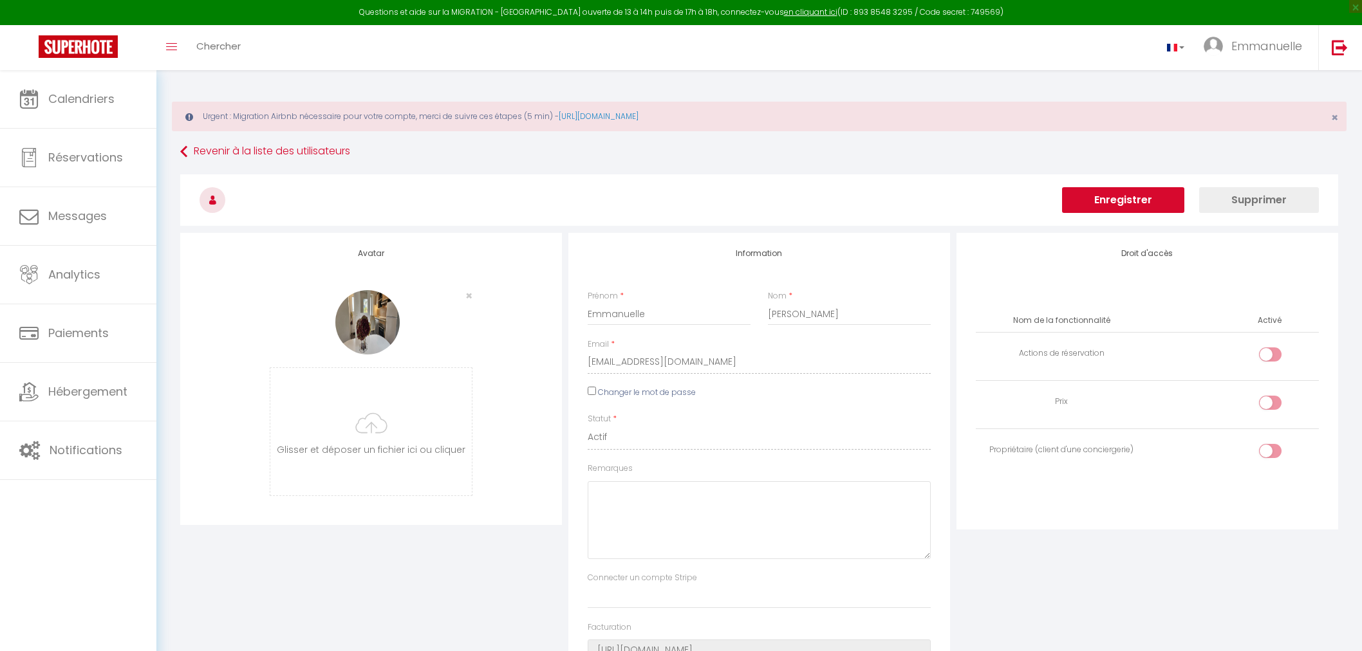
select select
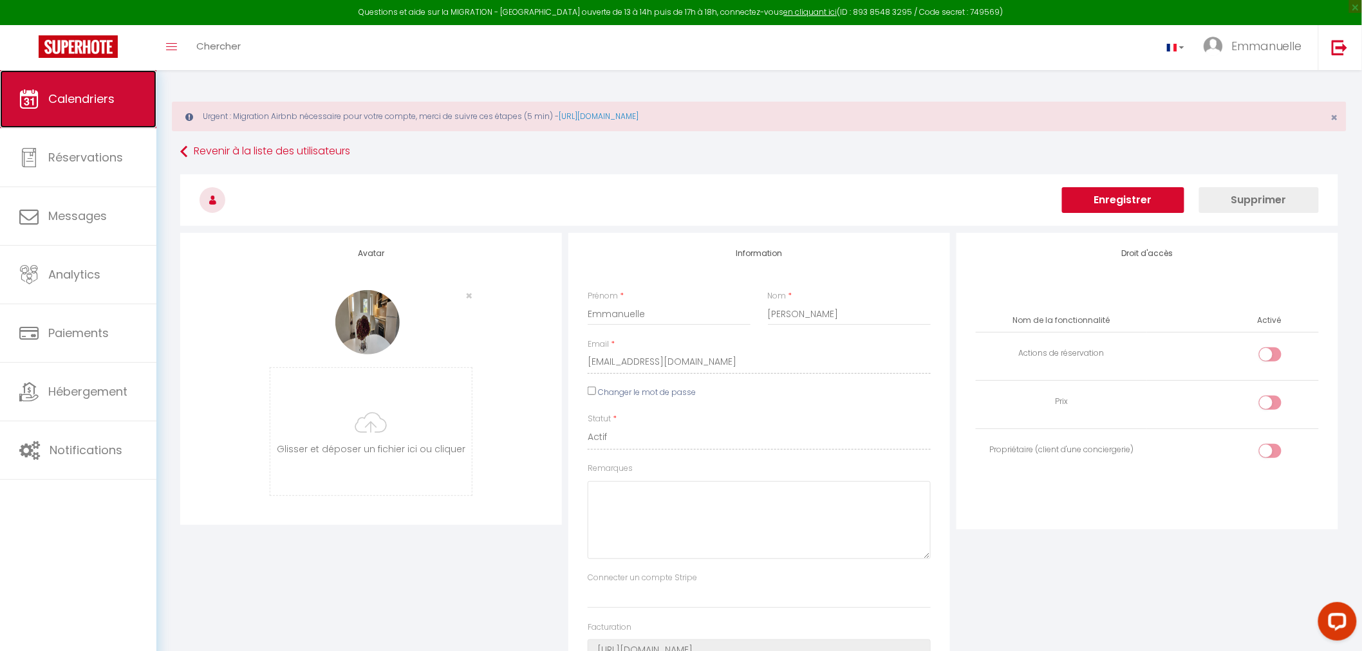
click at [89, 103] on span "Calendriers" at bounding box center [81, 99] width 66 height 16
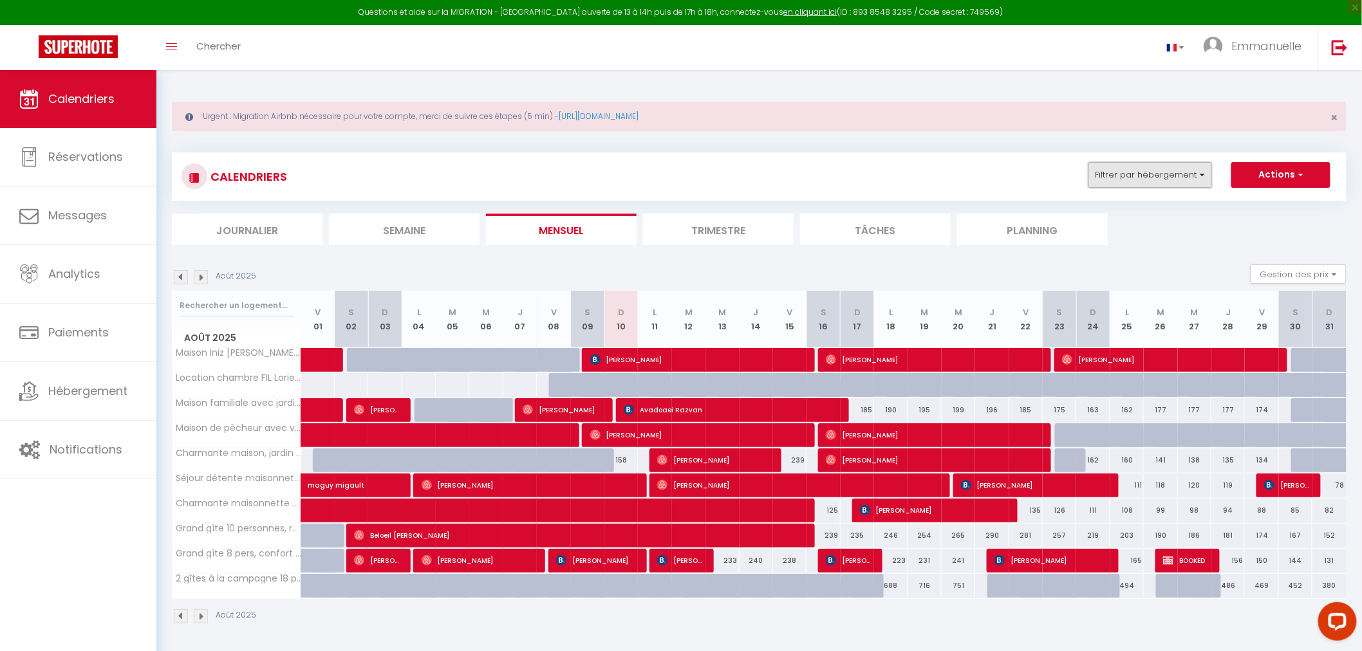
click at [1204, 174] on button "Filtrer par hébergement" at bounding box center [1150, 175] width 124 height 26
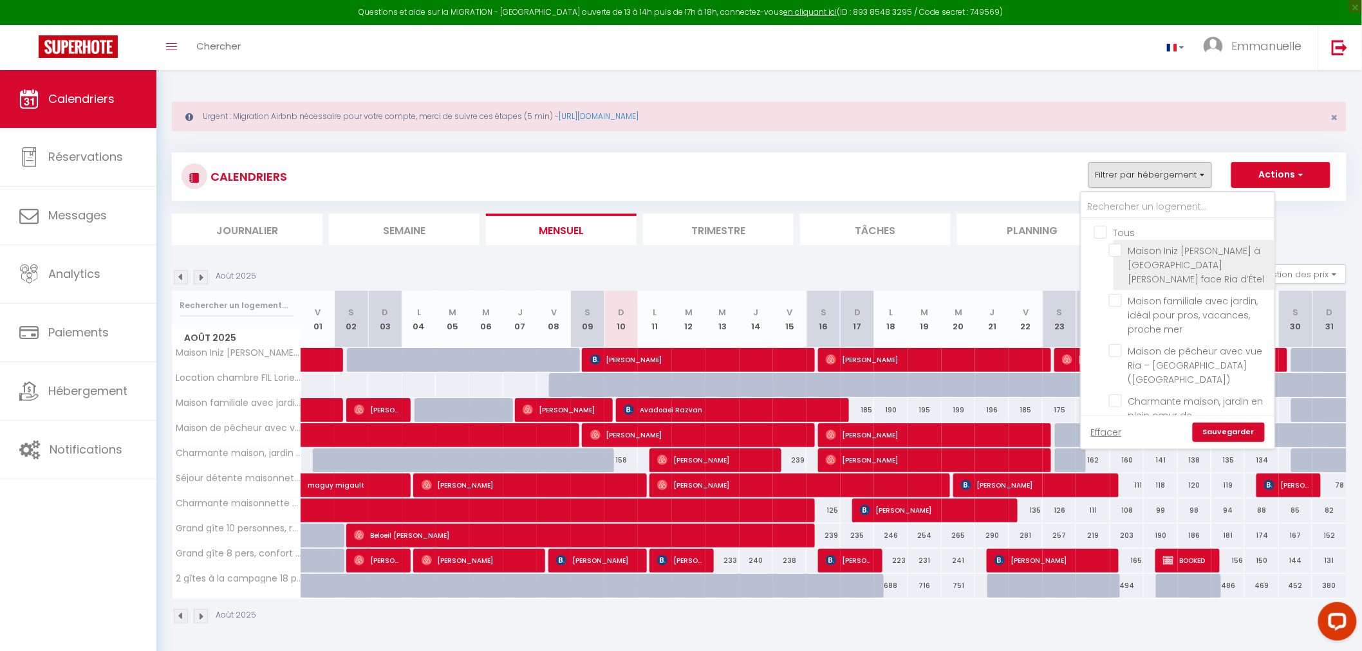
click at [1116, 252] on input "Maison Iniz [PERSON_NAME] à [GEOGRAPHIC_DATA][PERSON_NAME] face Ria d’Étel" at bounding box center [1189, 250] width 161 height 13
checkbox input "true"
checkbox input "false"
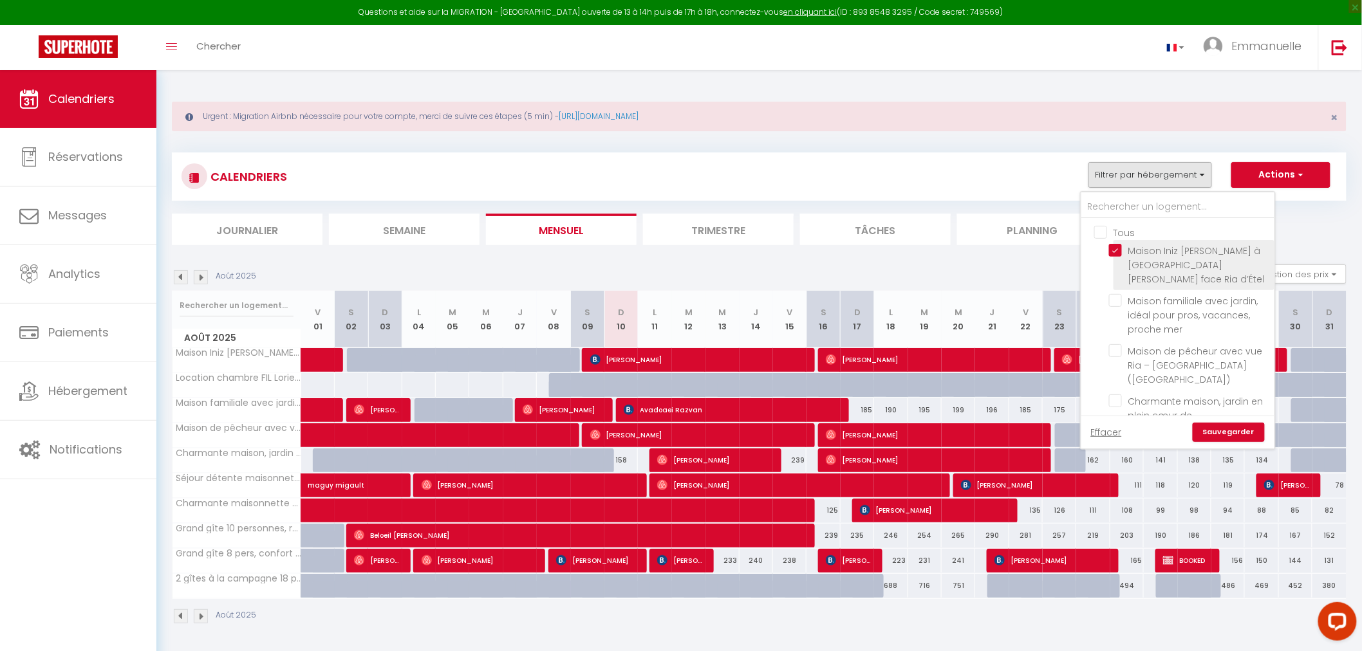
checkbox input "false"
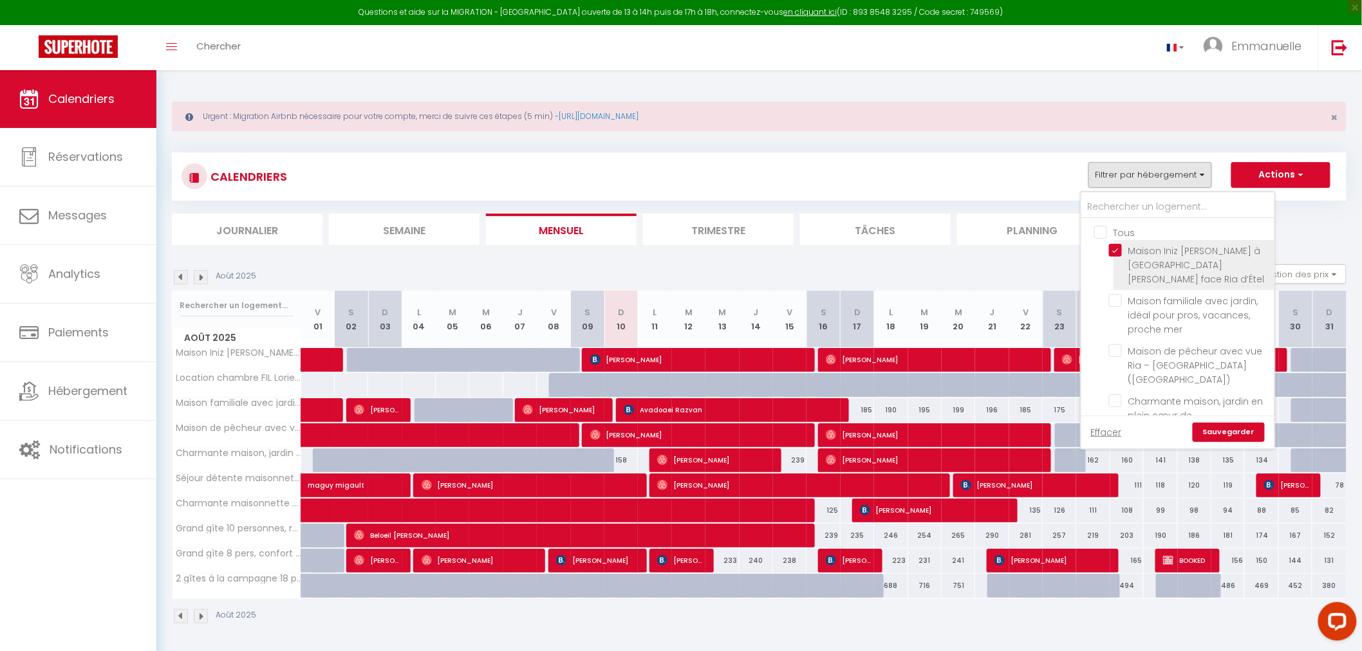
checkbox input "false"
click at [1229, 427] on link "Sauvegarder" at bounding box center [1228, 432] width 72 height 19
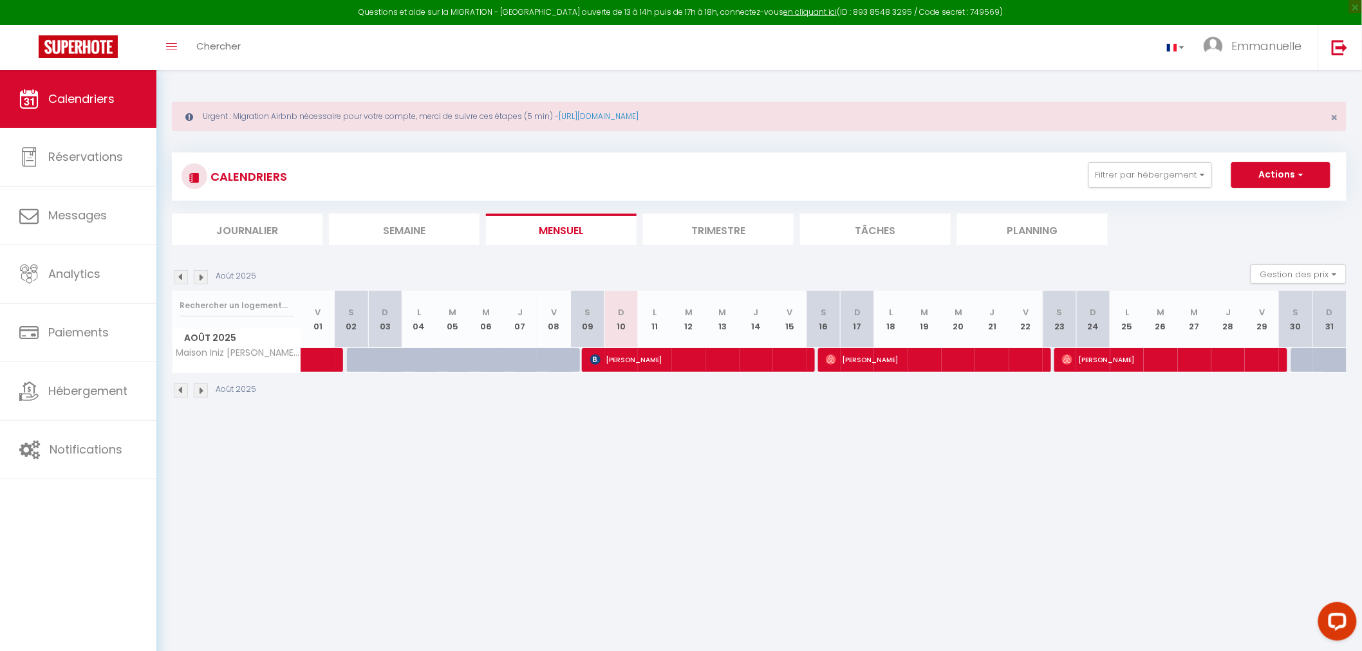
click at [201, 387] on img at bounding box center [201, 390] width 14 height 14
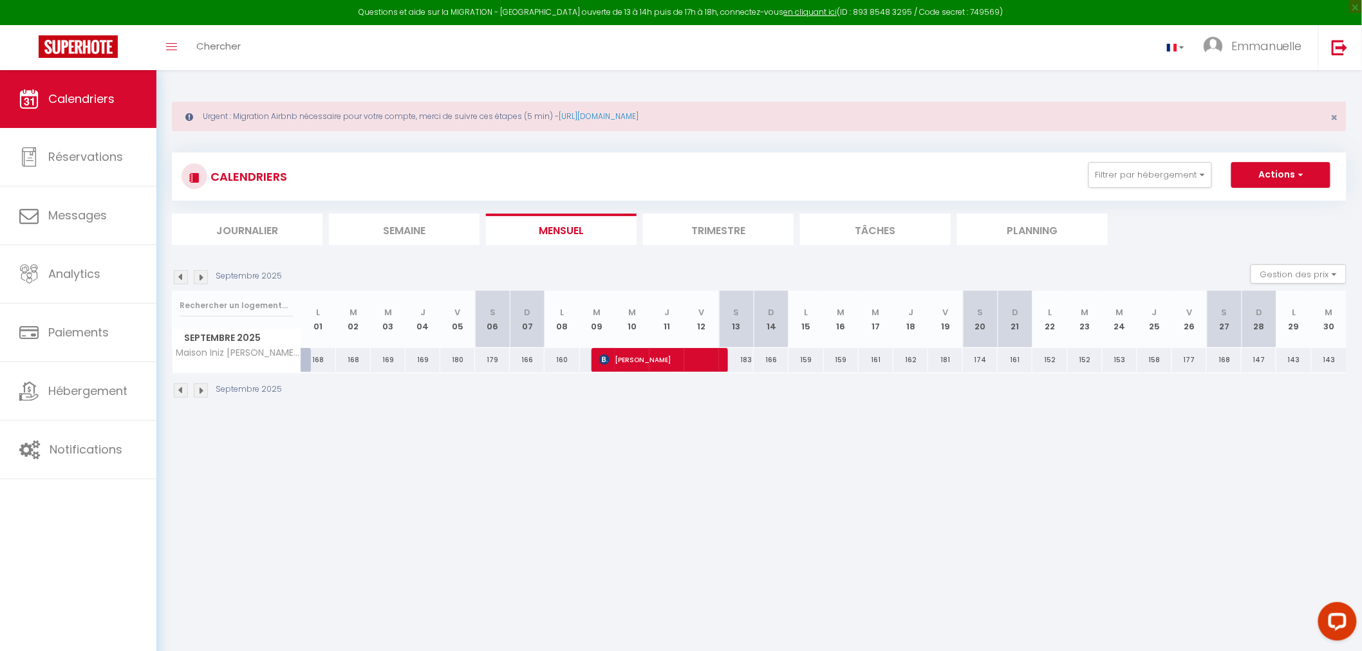
click at [182, 388] on img at bounding box center [181, 390] width 14 height 14
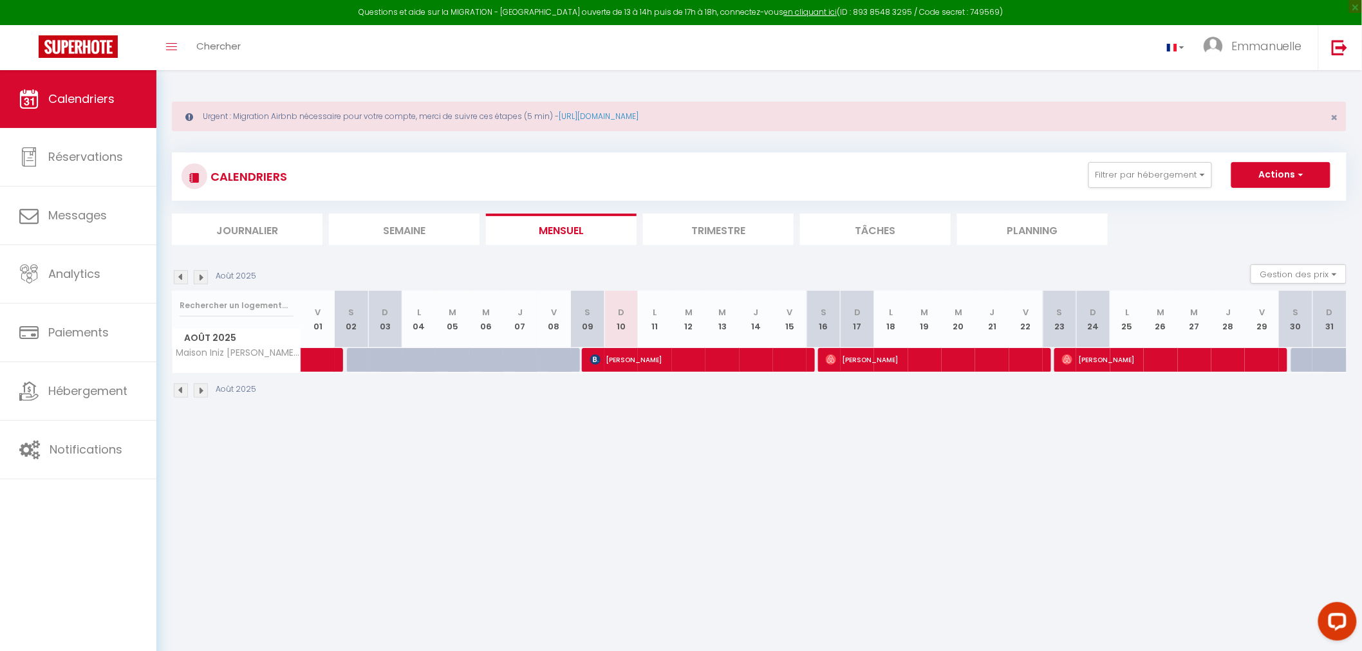
click at [717, 228] on li "Trimestre" at bounding box center [718, 230] width 151 height 32
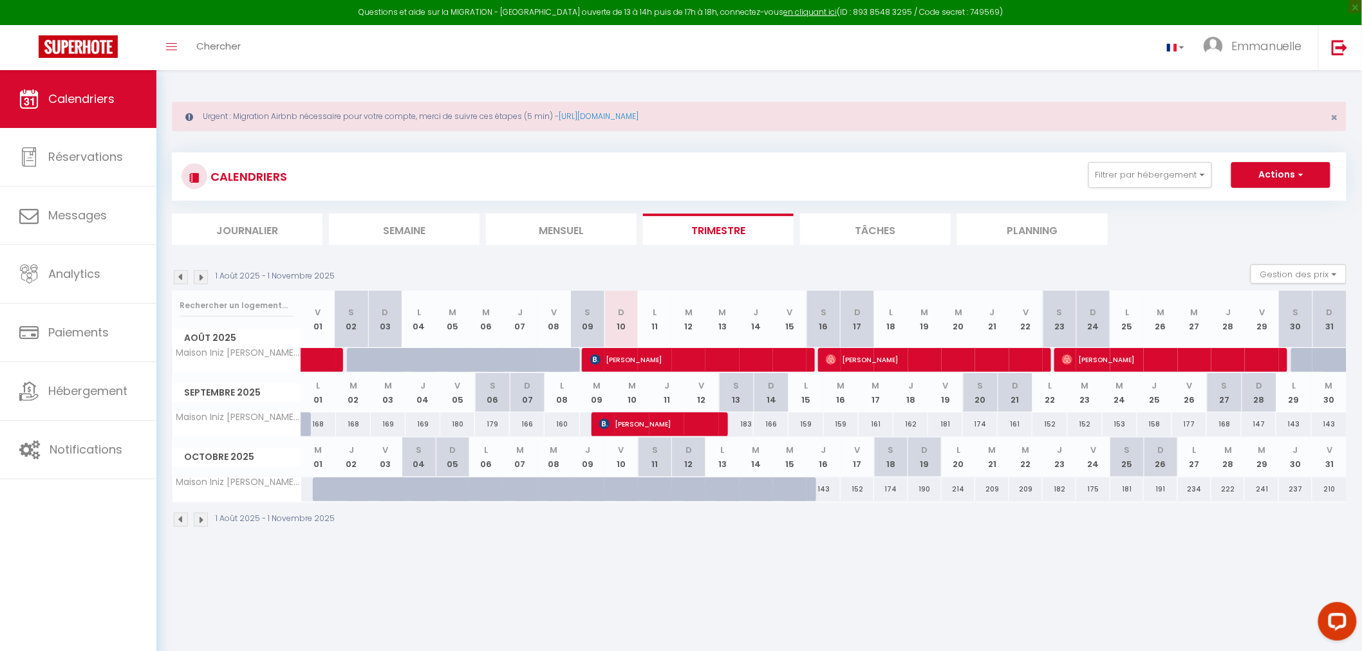
click at [203, 513] on img at bounding box center [201, 520] width 14 height 14
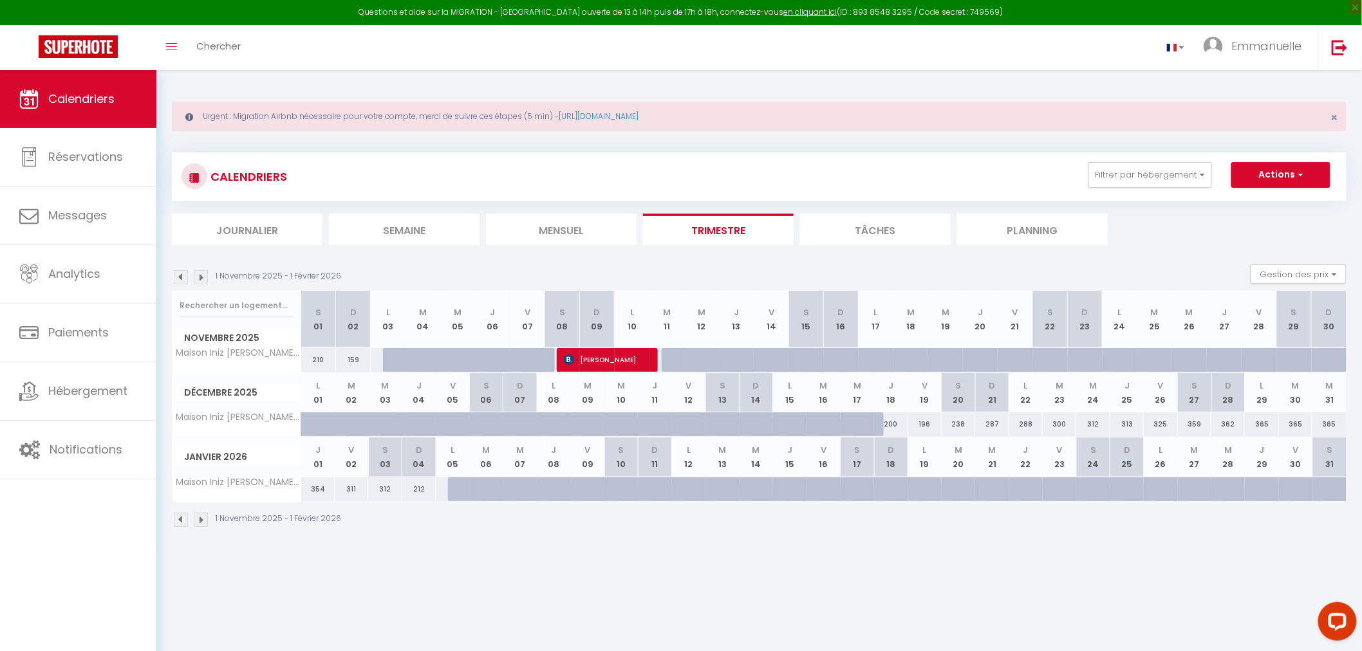
click at [203, 519] on img at bounding box center [201, 520] width 14 height 14
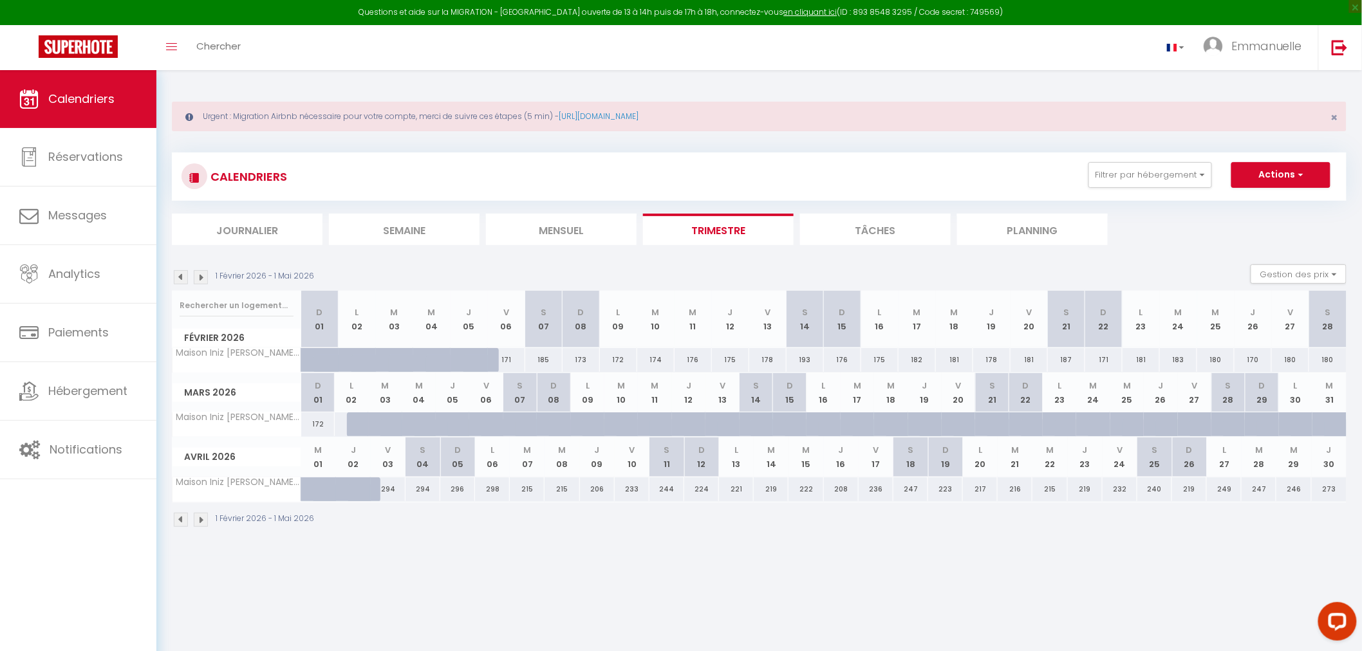
click at [203, 519] on img at bounding box center [201, 520] width 14 height 14
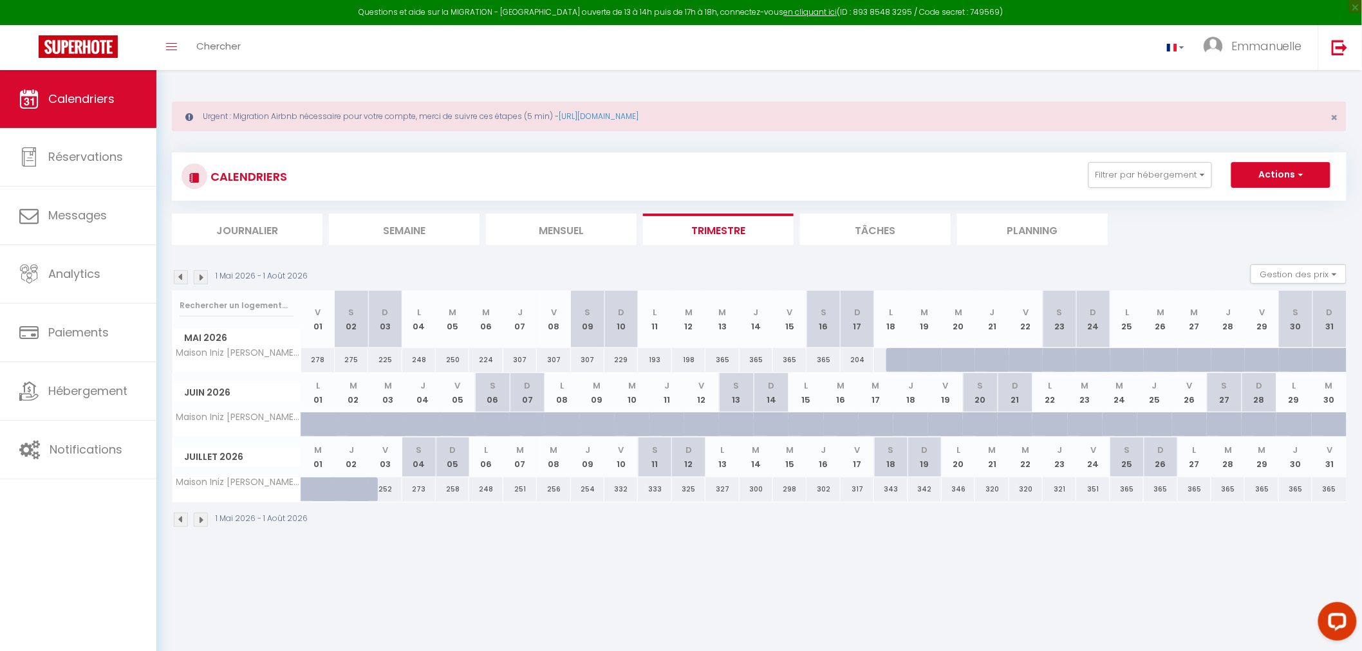
click at [203, 519] on img at bounding box center [201, 520] width 14 height 14
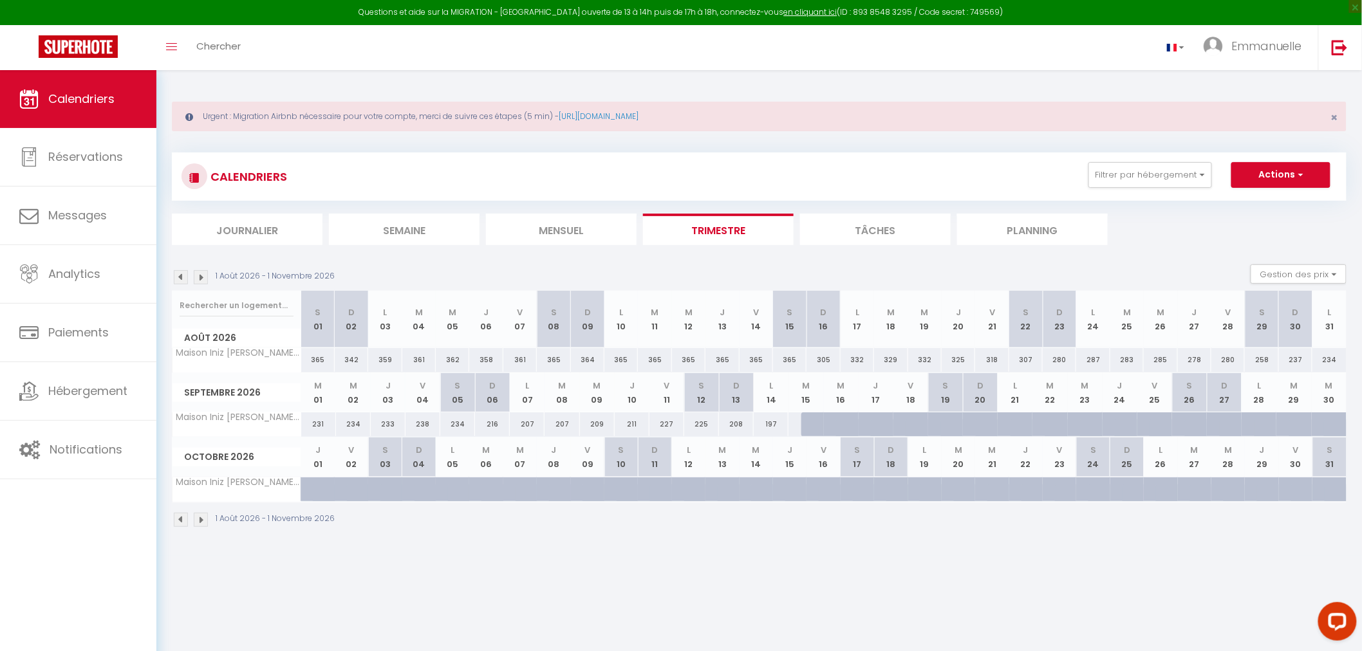
click at [185, 518] on img at bounding box center [181, 520] width 14 height 14
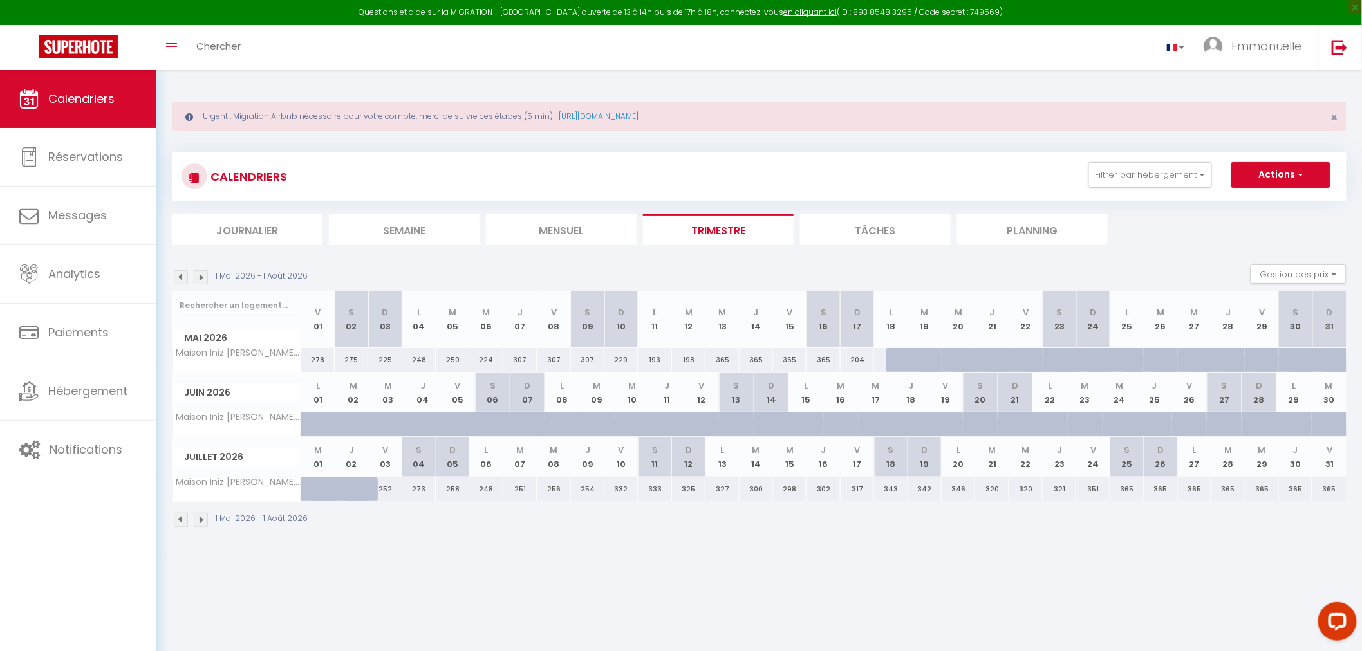
click at [185, 518] on img at bounding box center [181, 520] width 14 height 14
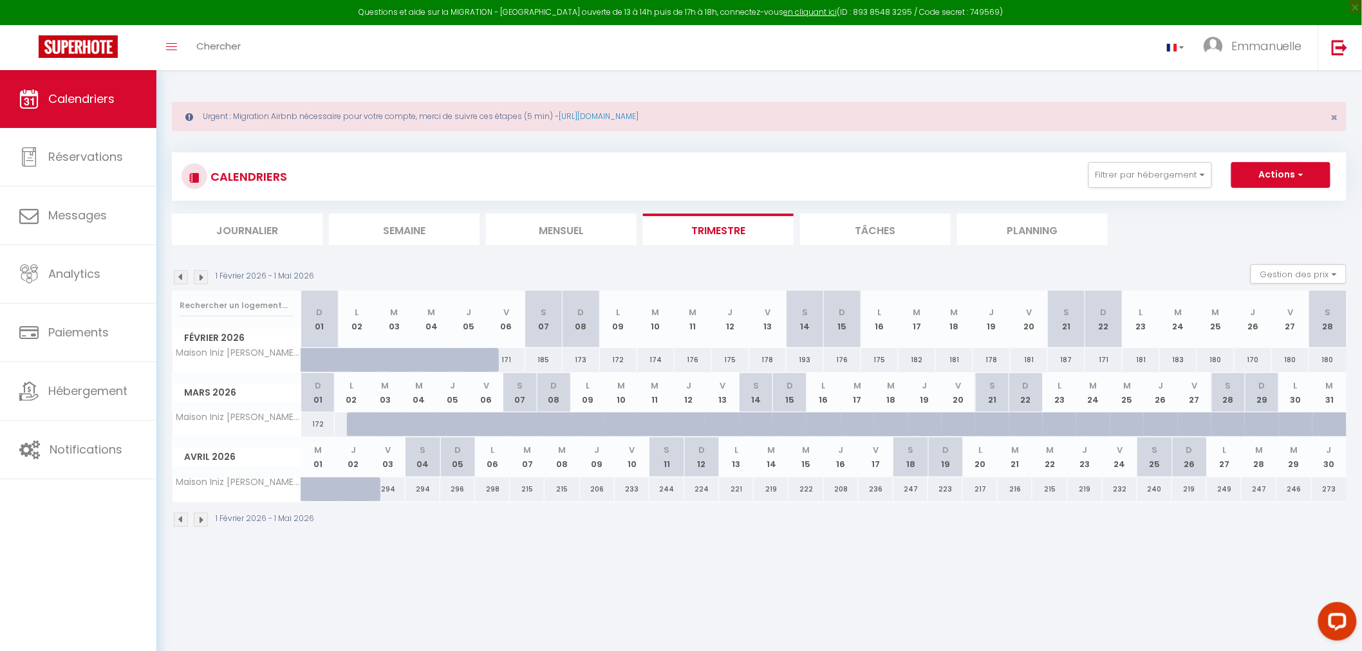
click at [185, 518] on img at bounding box center [181, 520] width 14 height 14
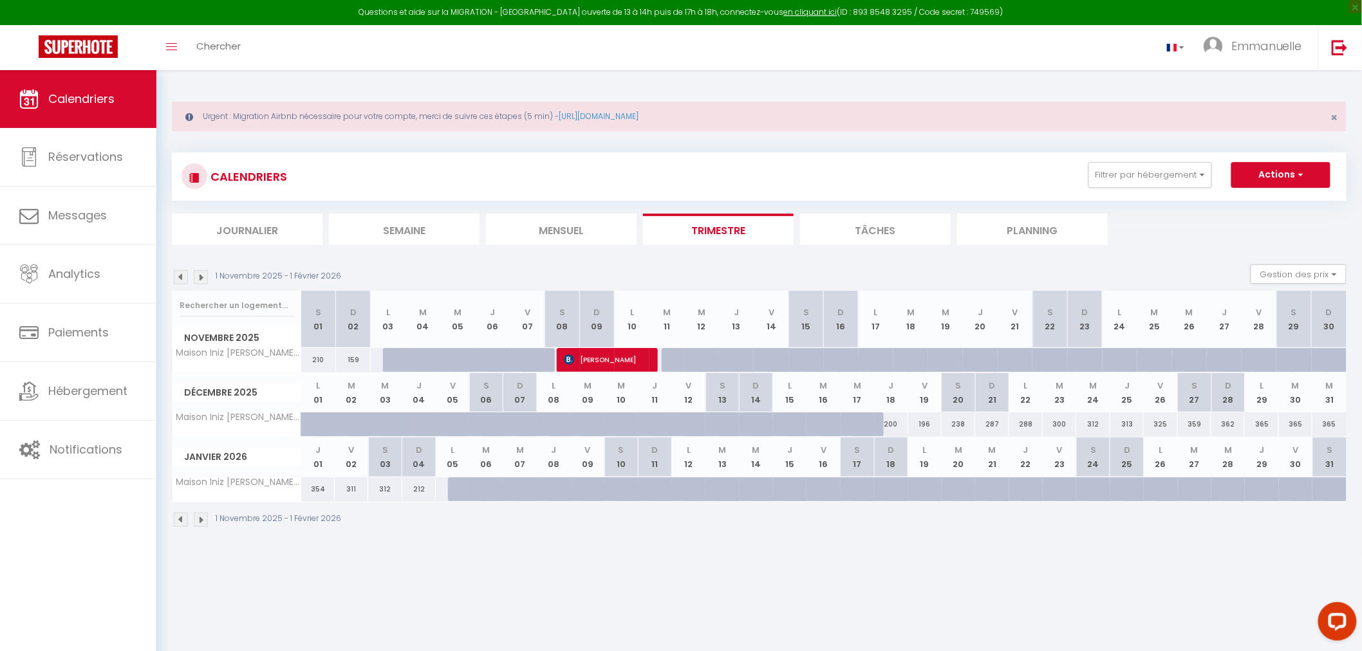
click at [185, 518] on img at bounding box center [181, 520] width 14 height 14
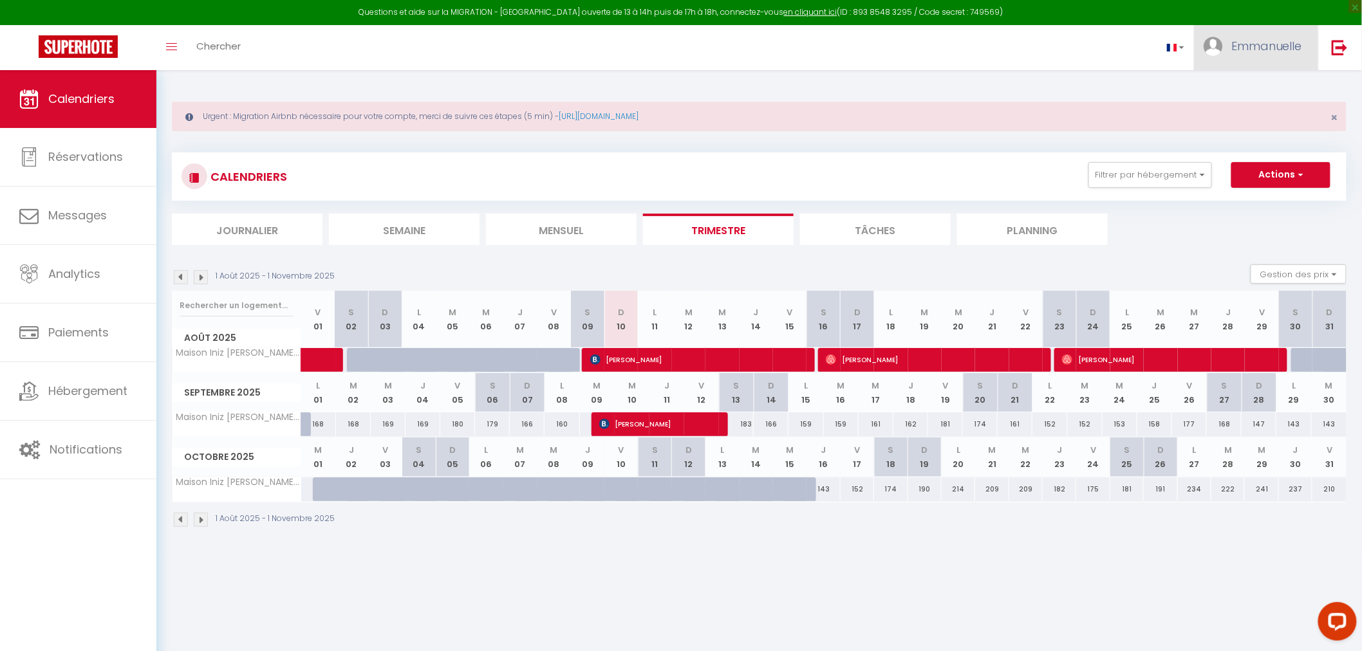
click at [1250, 43] on span "Emmanuelle" at bounding box center [1266, 46] width 71 height 16
click at [943, 68] on div "Toggle menubar Chercher BUTTON Emmanuelle Paramètres" at bounding box center [722, 47] width 1259 height 45
click at [1250, 45] on span "Emmanuelle" at bounding box center [1266, 46] width 71 height 16
click at [1252, 88] on link "Paramètres" at bounding box center [1266, 89] width 95 height 22
select select "28"
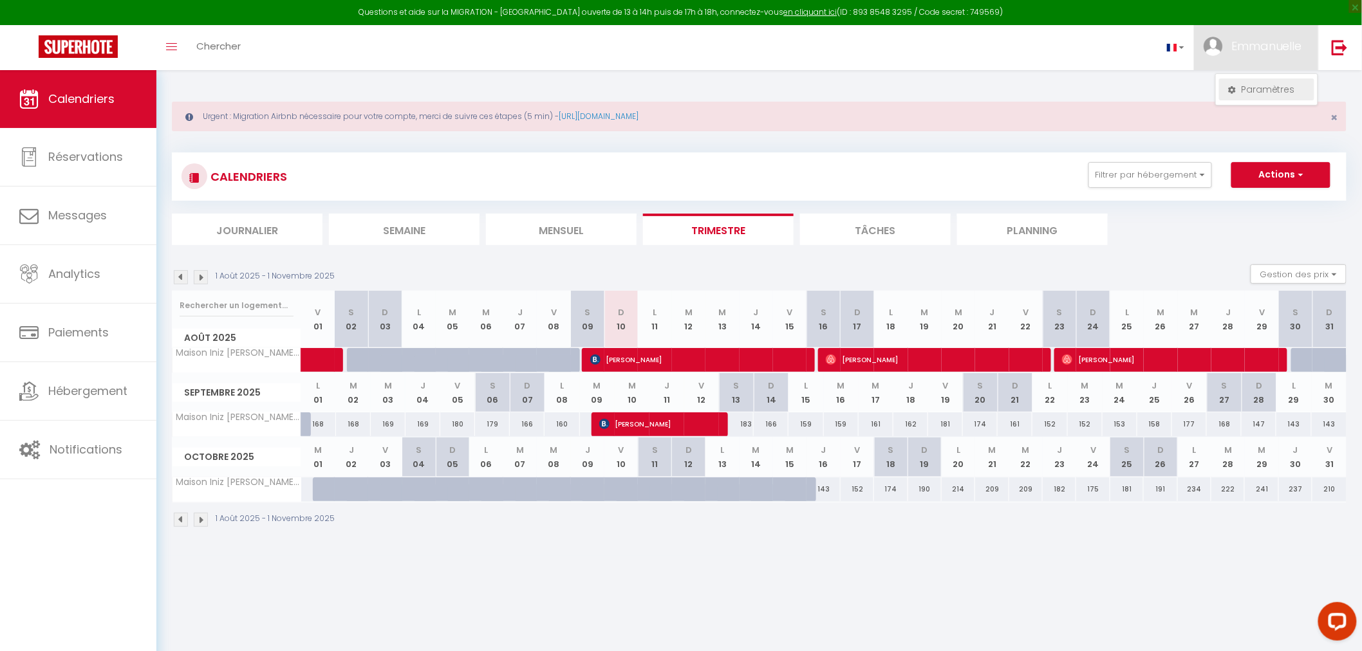
select select "fr"
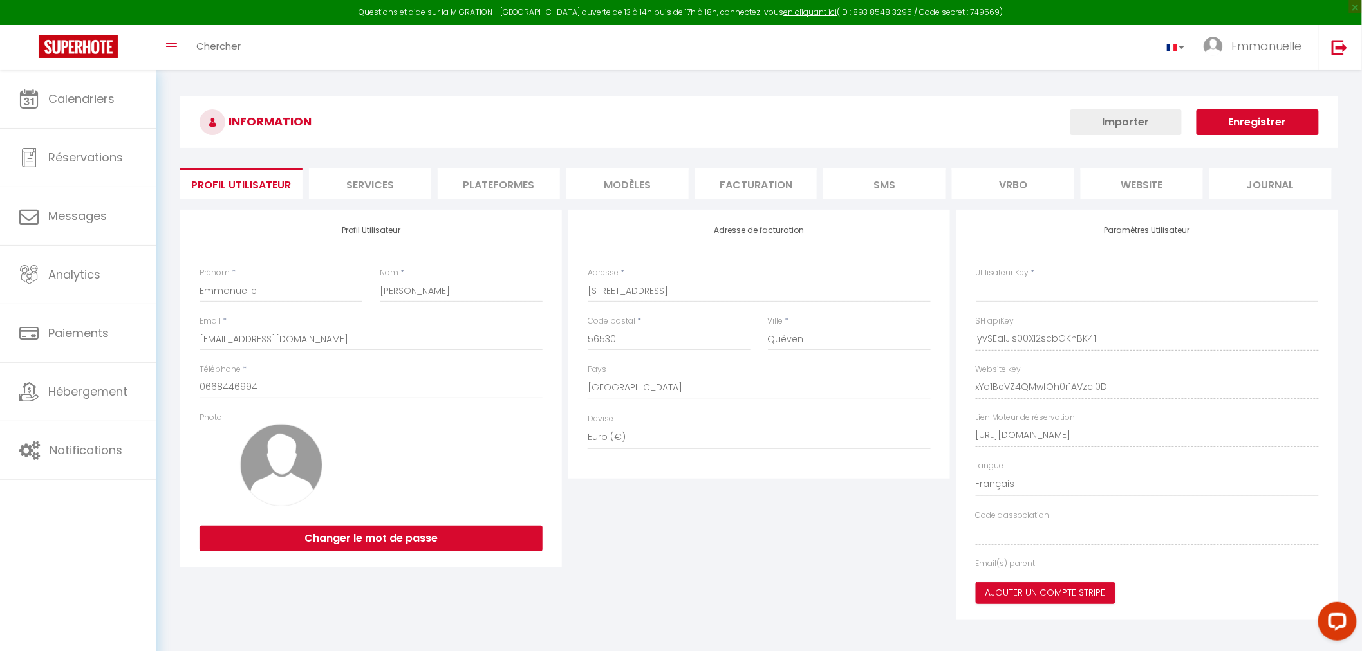
type input "iyvSEalJls00Xl2scbGKnBK41"
type input "xYq1BeVZ4QMwfOh0r1AVzcI0D"
type input "[URL][DOMAIN_NAME]"
select select "fr"
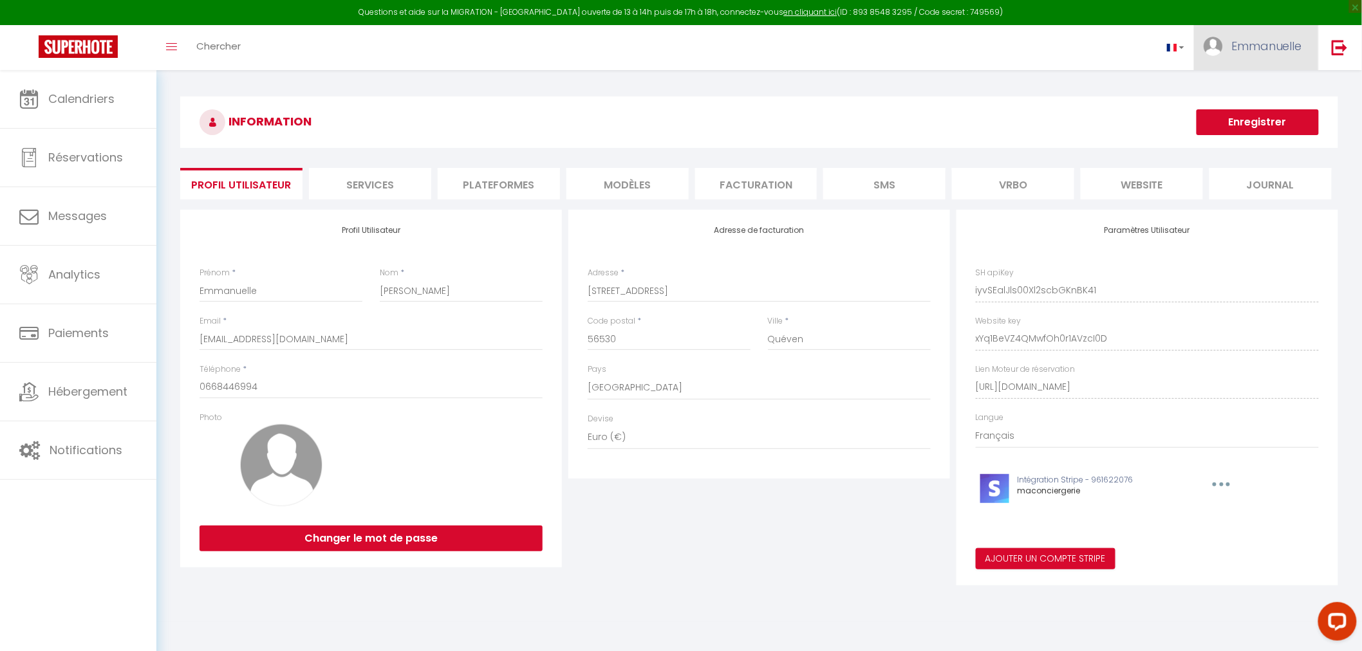
click at [1250, 46] on span "Emmanuelle" at bounding box center [1266, 46] width 71 height 16
click at [1091, 71] on div "INFORMATION Enregistrer Profil Utilisateur Services Plateformes MODÈLES Factura…" at bounding box center [758, 346] width 1205 height 552
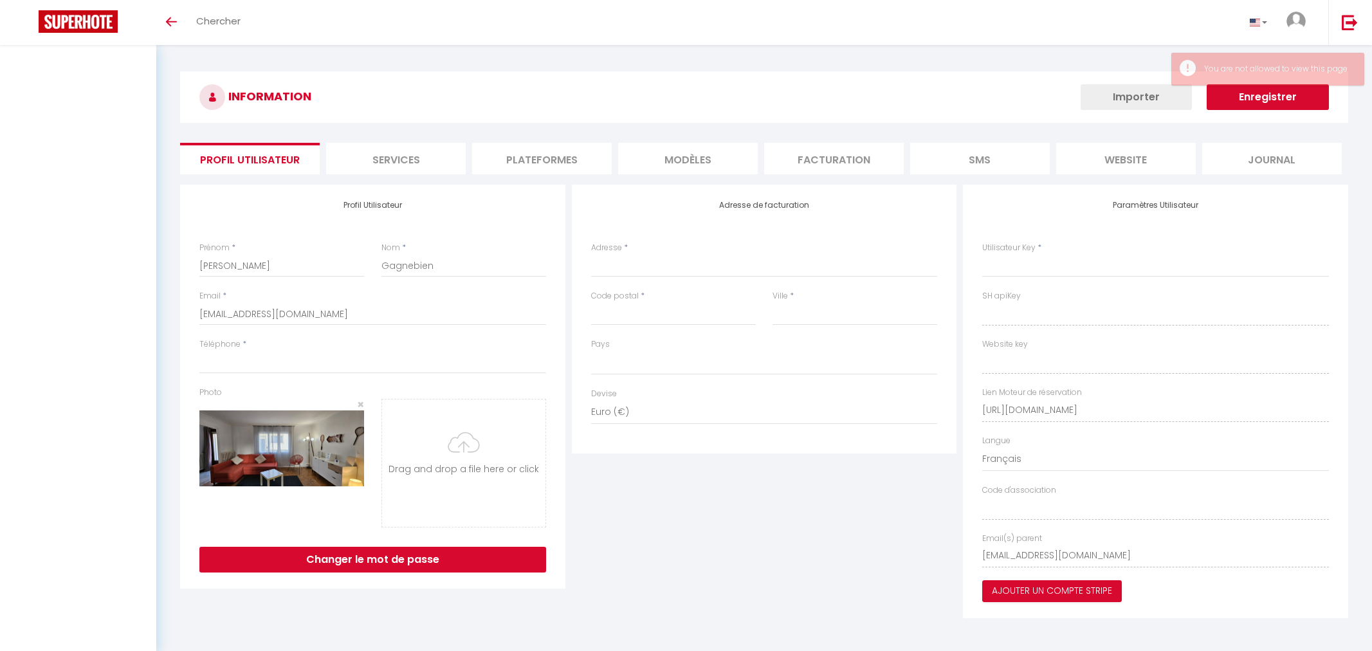
select select
select select "28"
select select "fr"
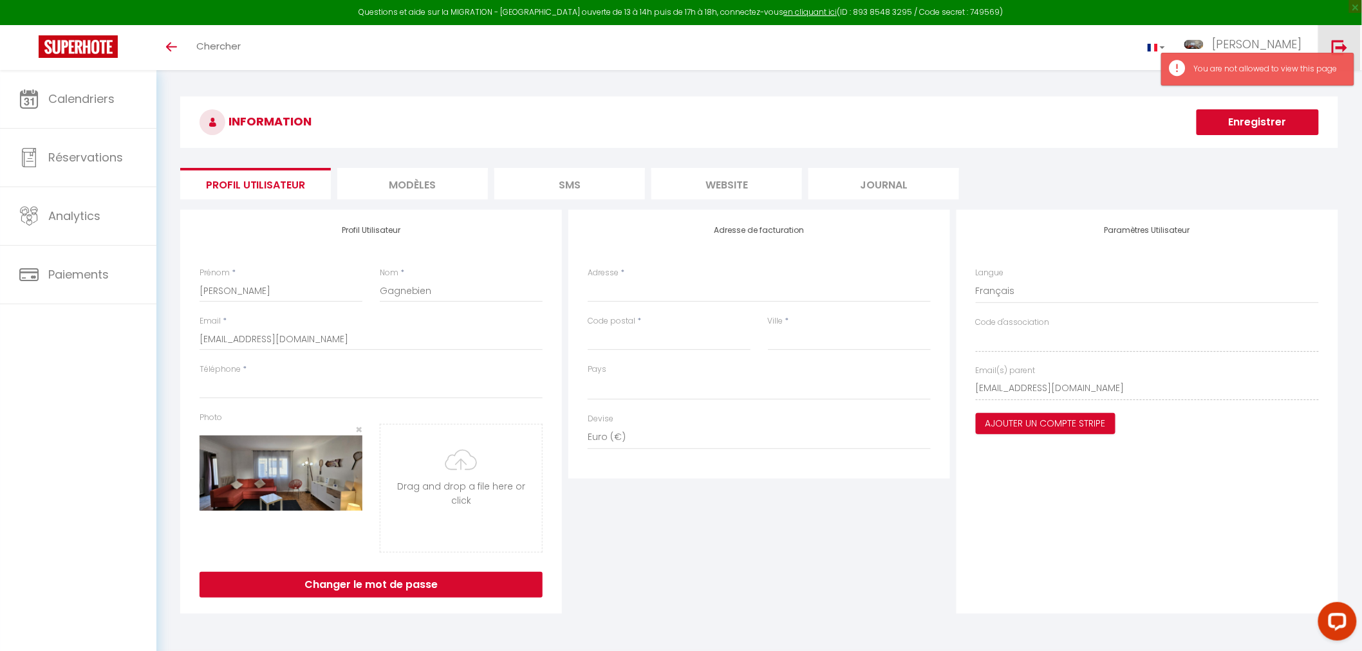
select select
click at [1333, 41] on img at bounding box center [1339, 47] width 16 height 16
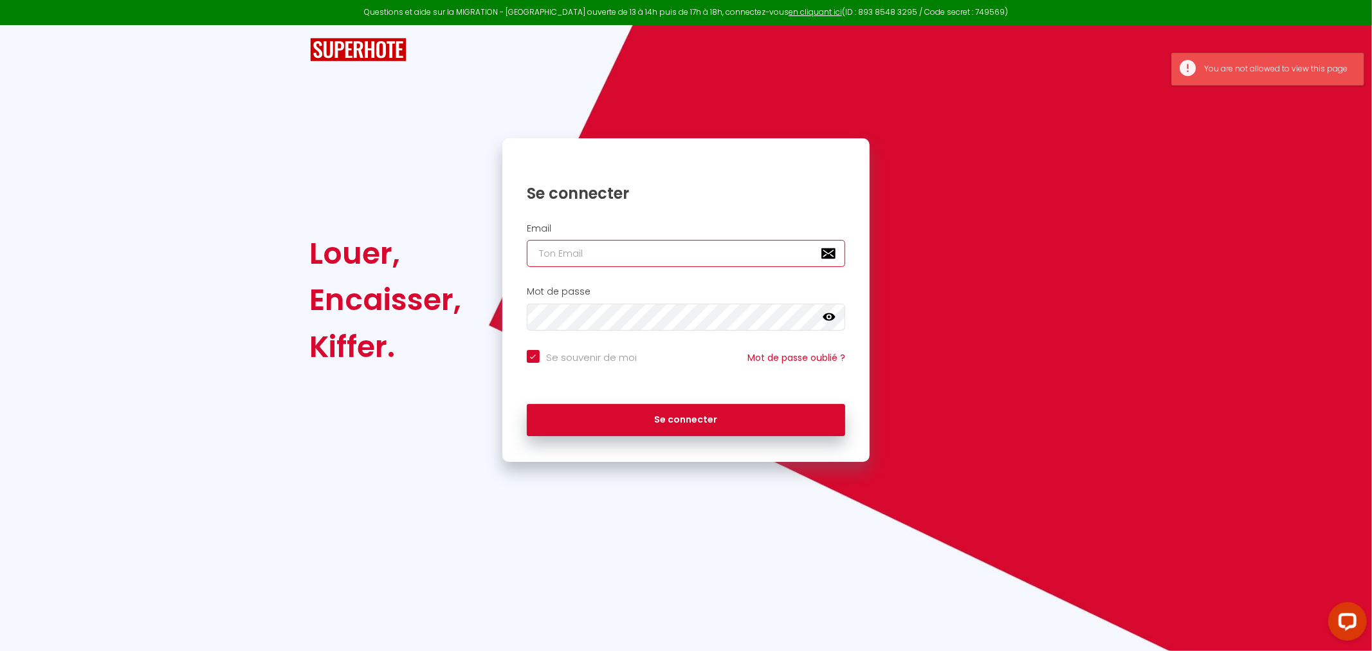
type input "[EMAIL_ADDRESS][DOMAIN_NAME]"
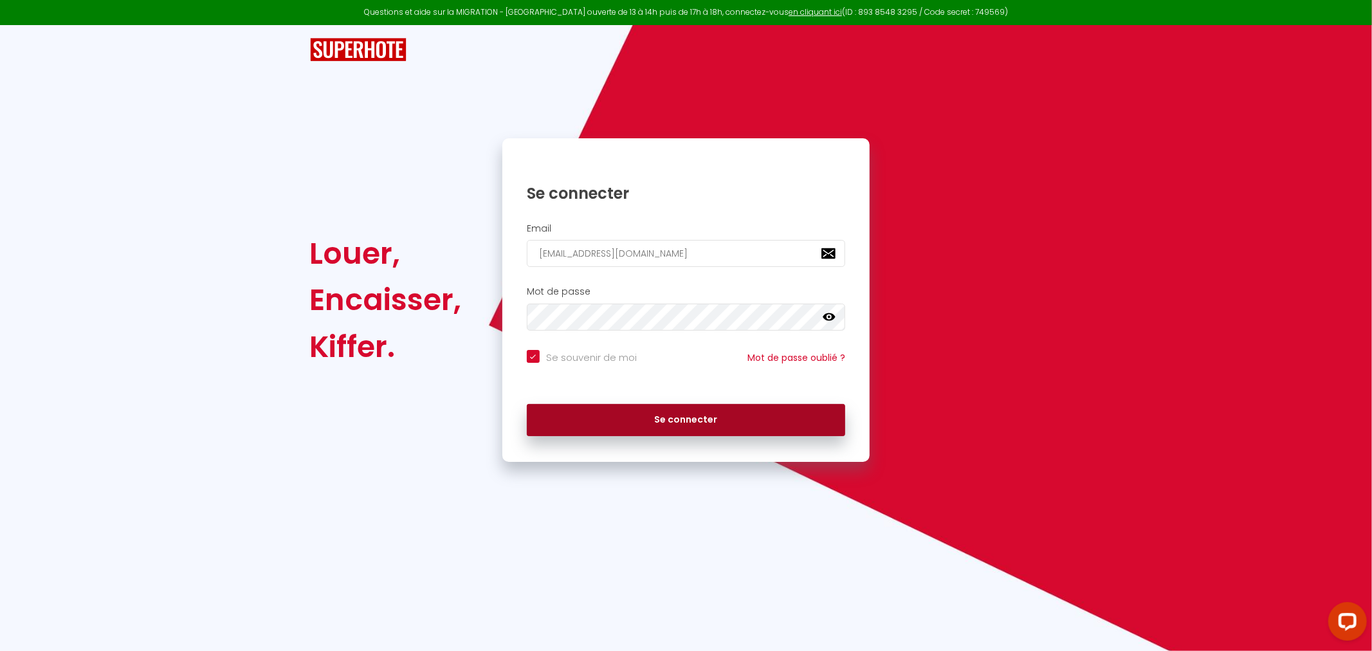
click at [693, 421] on button "Se connecter" at bounding box center [686, 420] width 319 height 32
checkbox input "true"
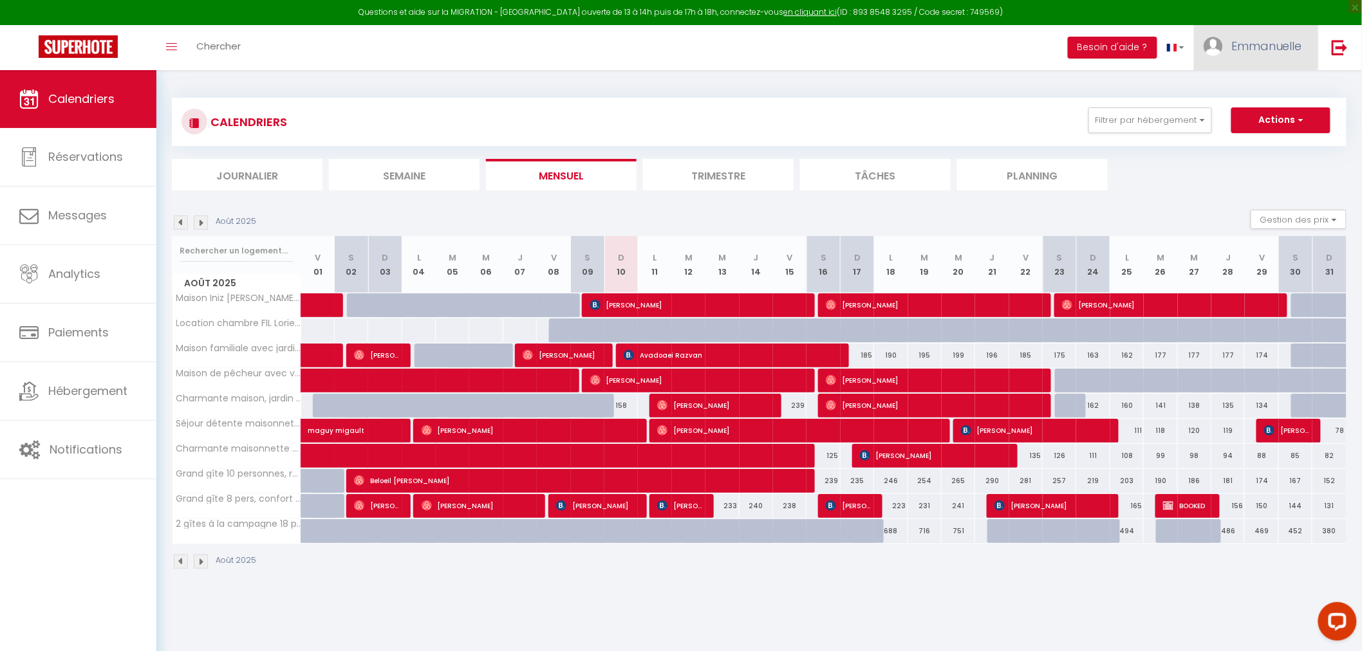
click at [1249, 42] on span "Emmanuelle" at bounding box center [1266, 46] width 71 height 16
click at [1270, 107] on link "Équipe" at bounding box center [1266, 113] width 95 height 22
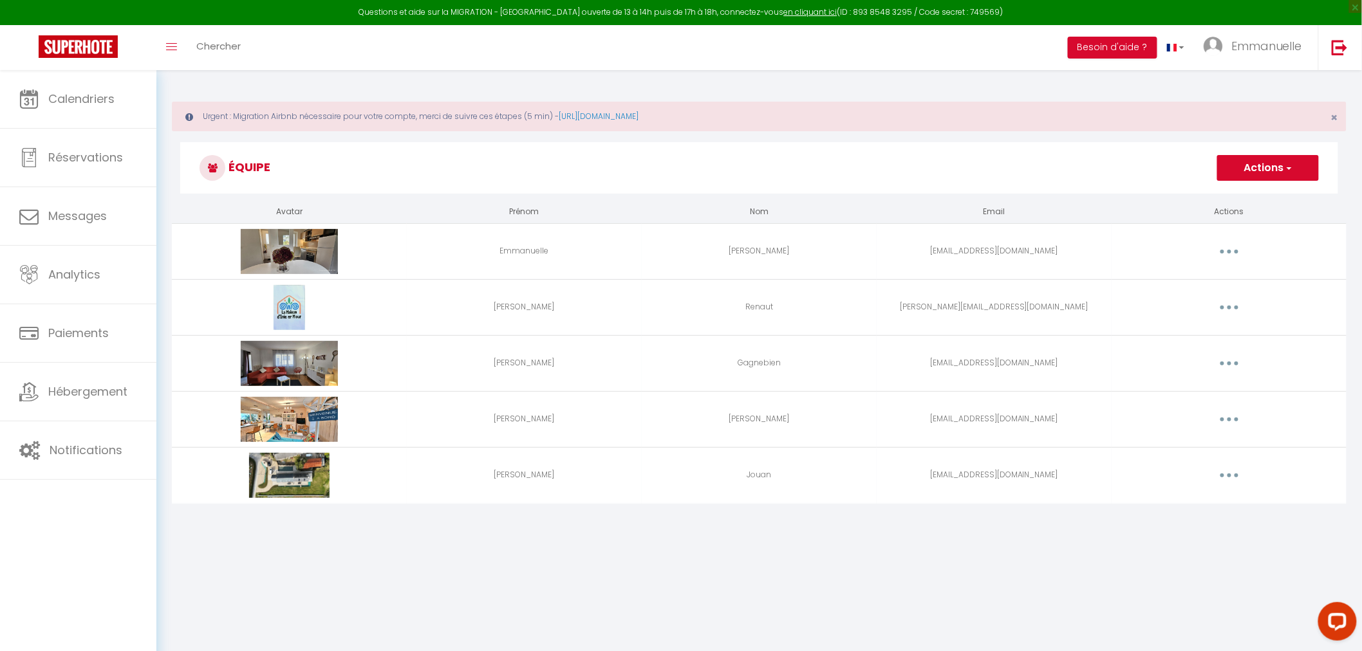
click at [1231, 305] on button "button" at bounding box center [1229, 307] width 36 height 21
click at [1174, 336] on link "Editer" at bounding box center [1195, 337] width 95 height 22
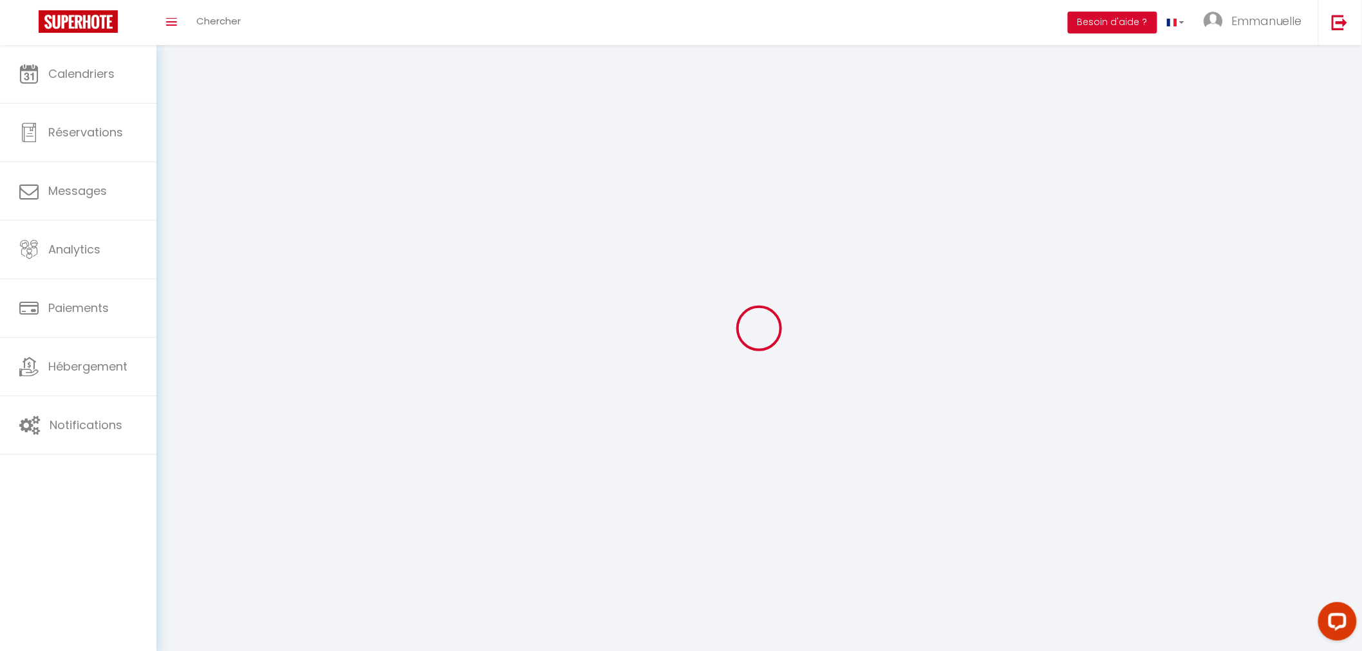
type input "[PERSON_NAME]"
type input "Renaut"
type input "[PERSON_NAME][EMAIL_ADDRESS][DOMAIN_NAME]"
type textarea "[URL][DOMAIN_NAME]"
checkbox input "false"
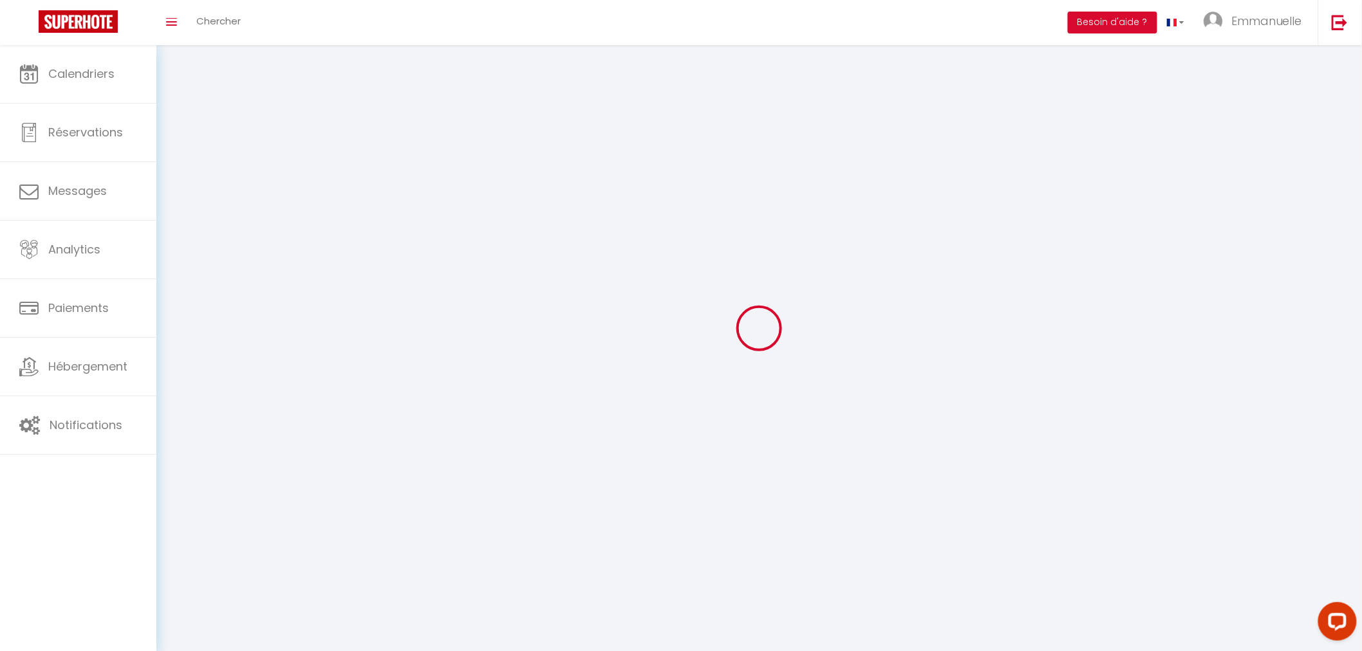
checkbox input "false"
checkbox input "true"
checkbox input "false"
checkbox input "true"
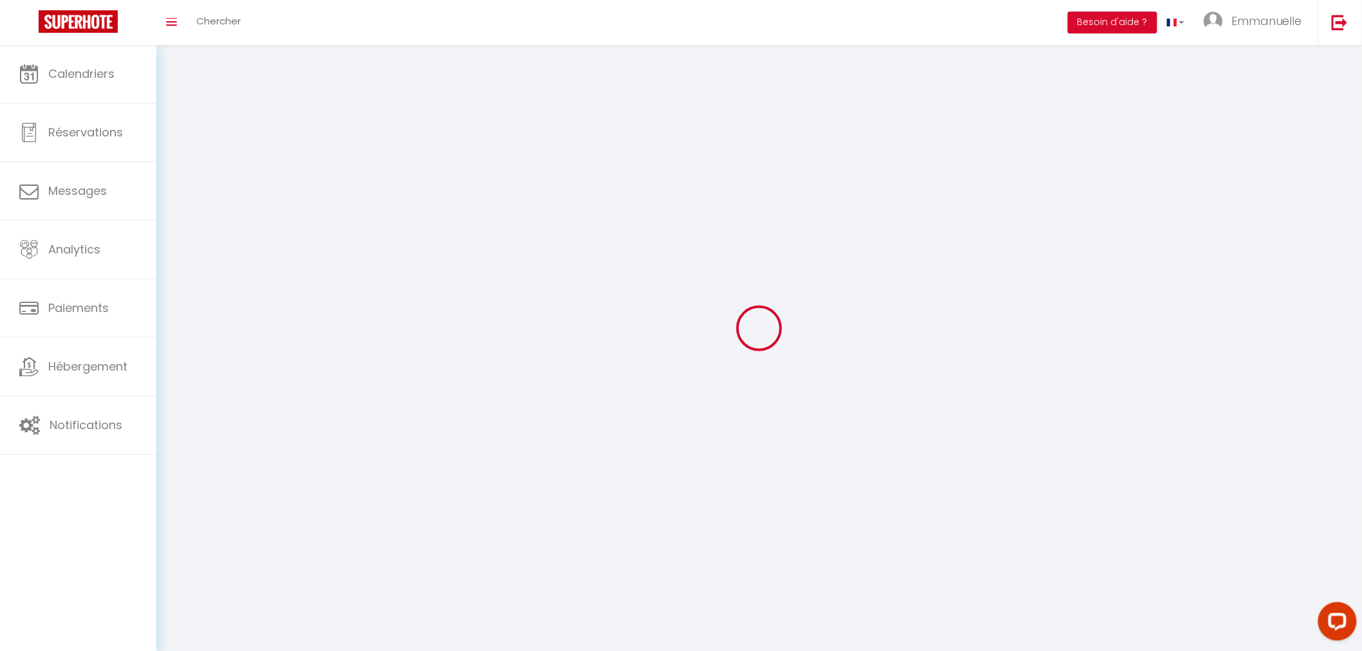
checkbox input "true"
checkbox input "false"
checkbox input "true"
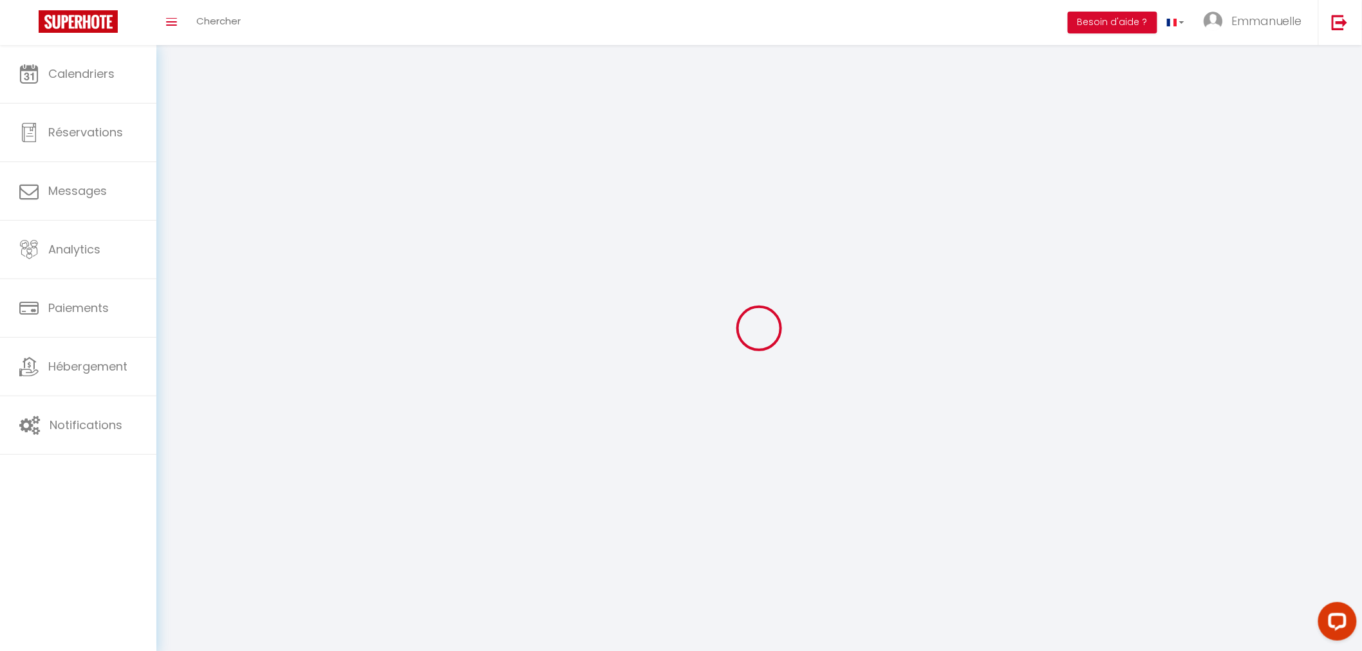
checkbox input "true"
checkbox input "false"
checkbox input "true"
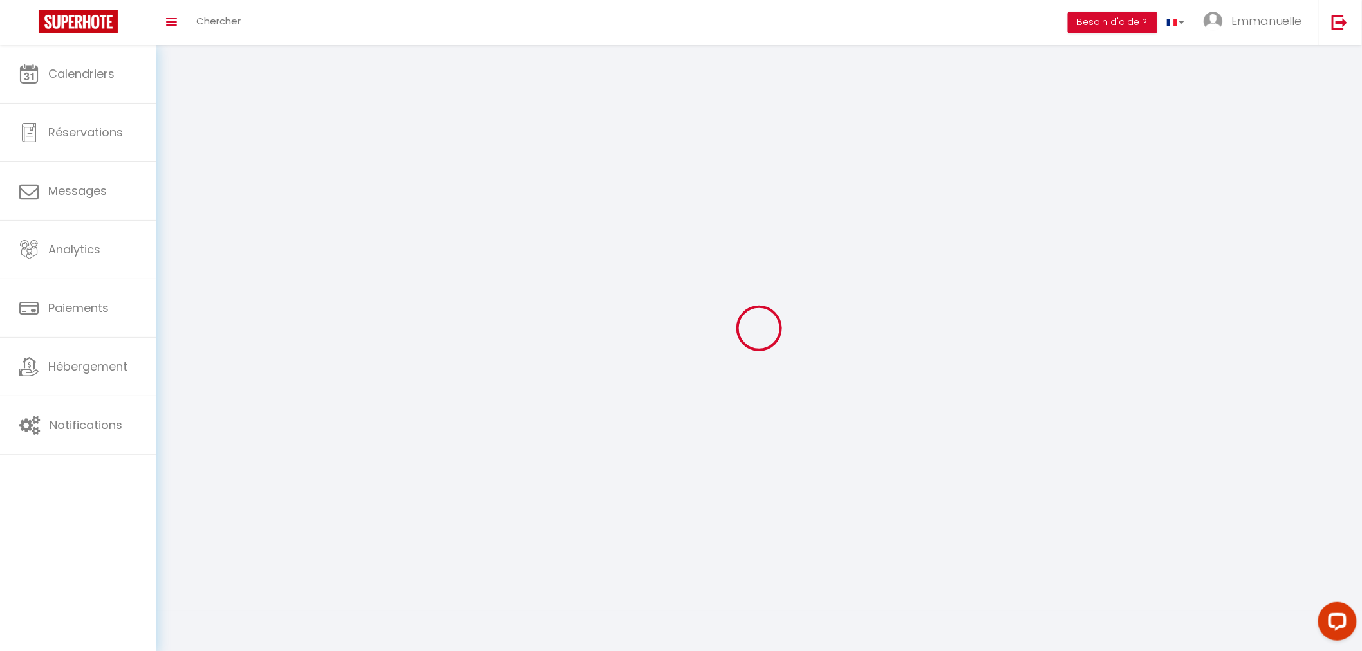
checkbox input "false"
select select
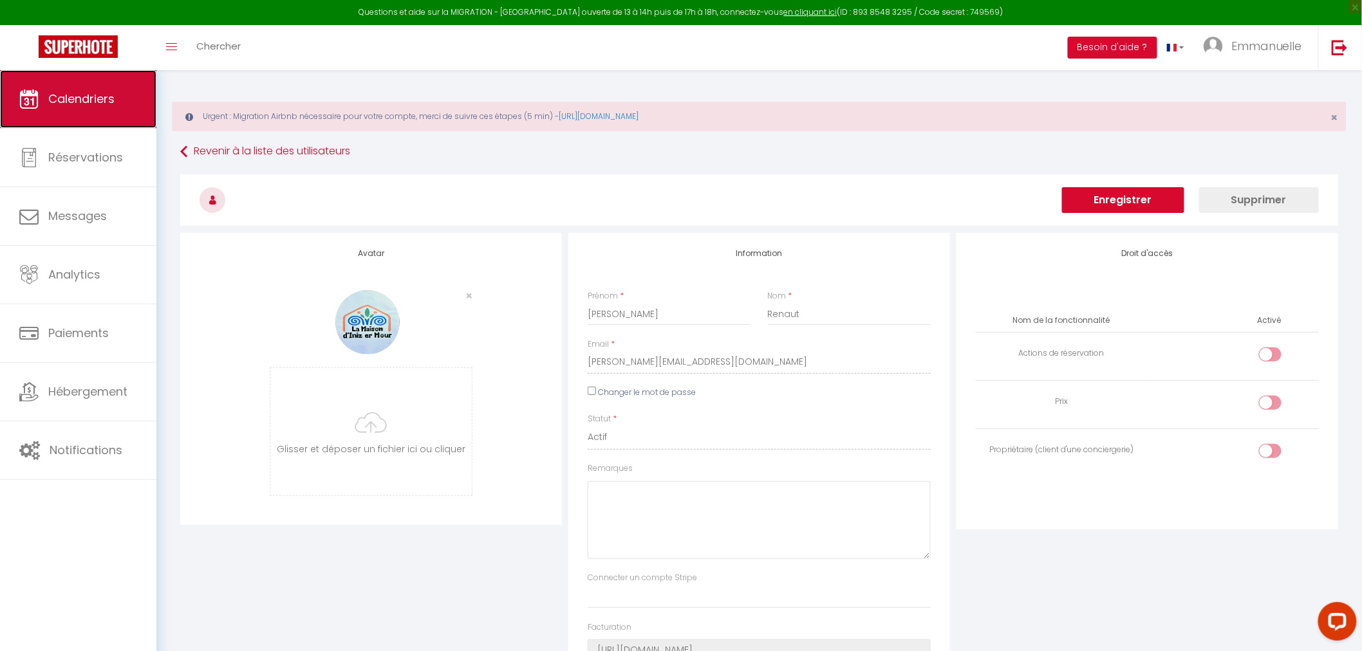
click at [58, 100] on span "Calendriers" at bounding box center [81, 99] width 66 height 16
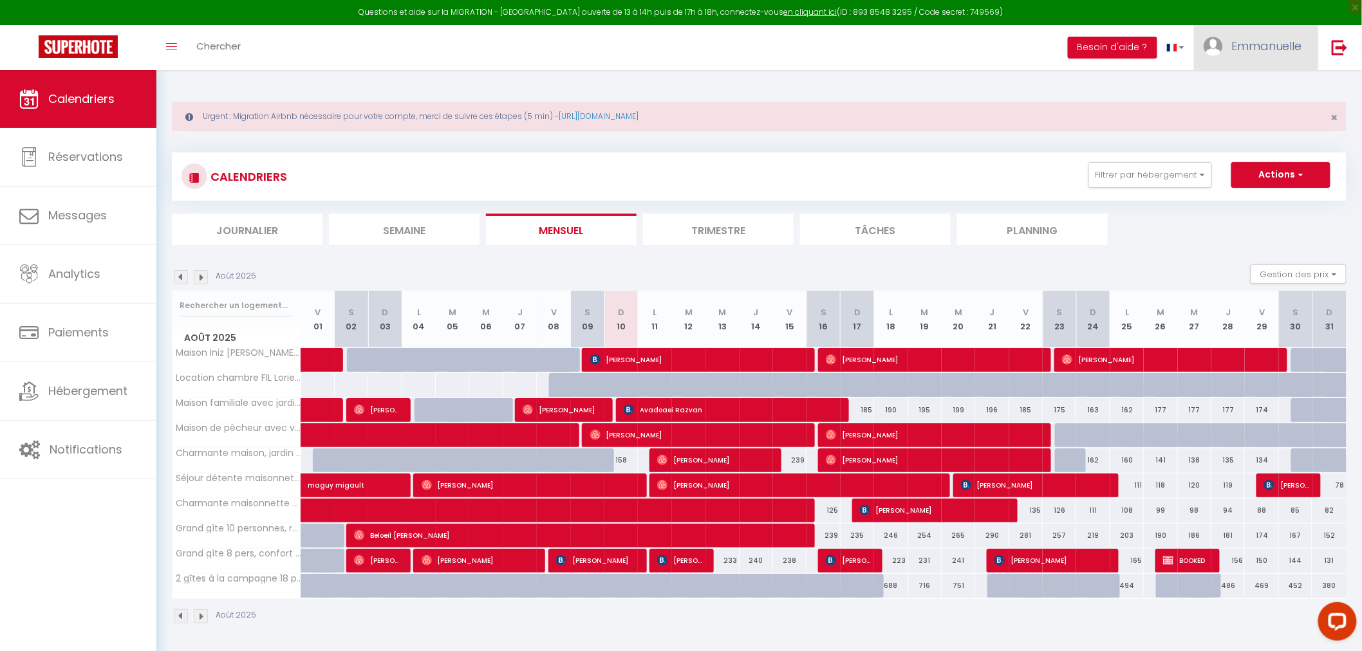
click at [1266, 41] on span "Emmanuelle" at bounding box center [1266, 46] width 71 height 16
click at [1266, 91] on link "Paramètres" at bounding box center [1266, 89] width 95 height 22
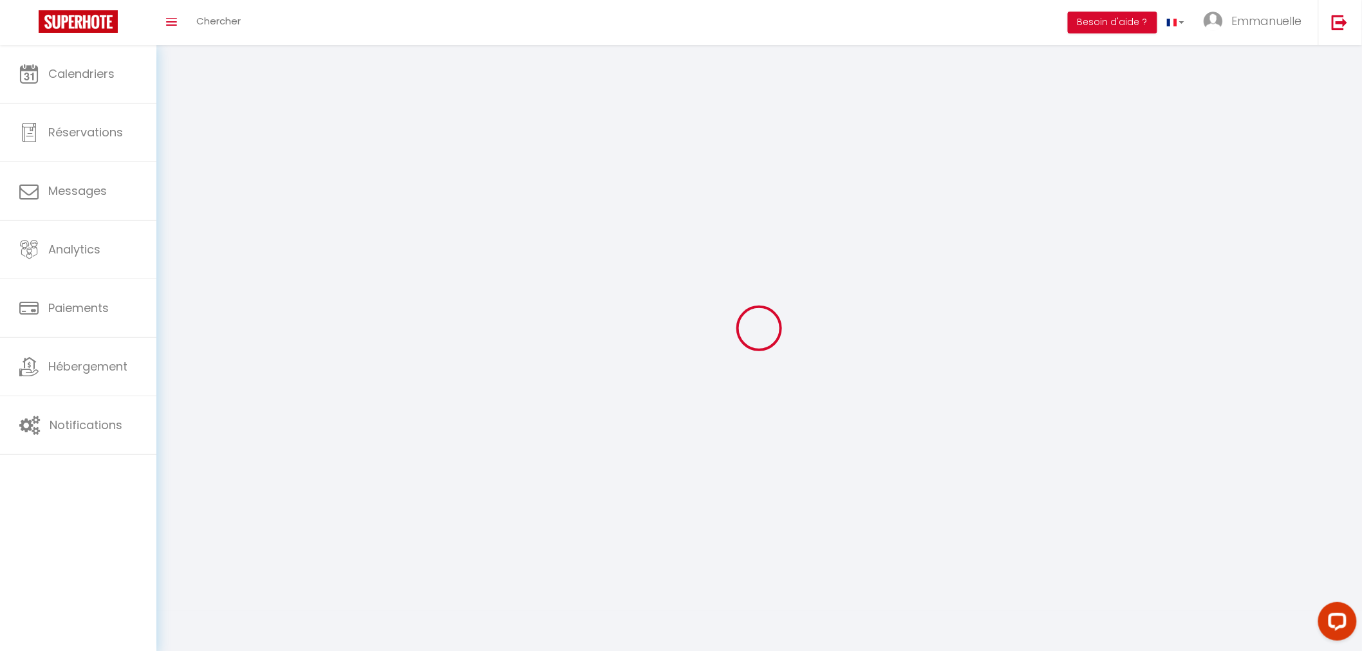
select select "28"
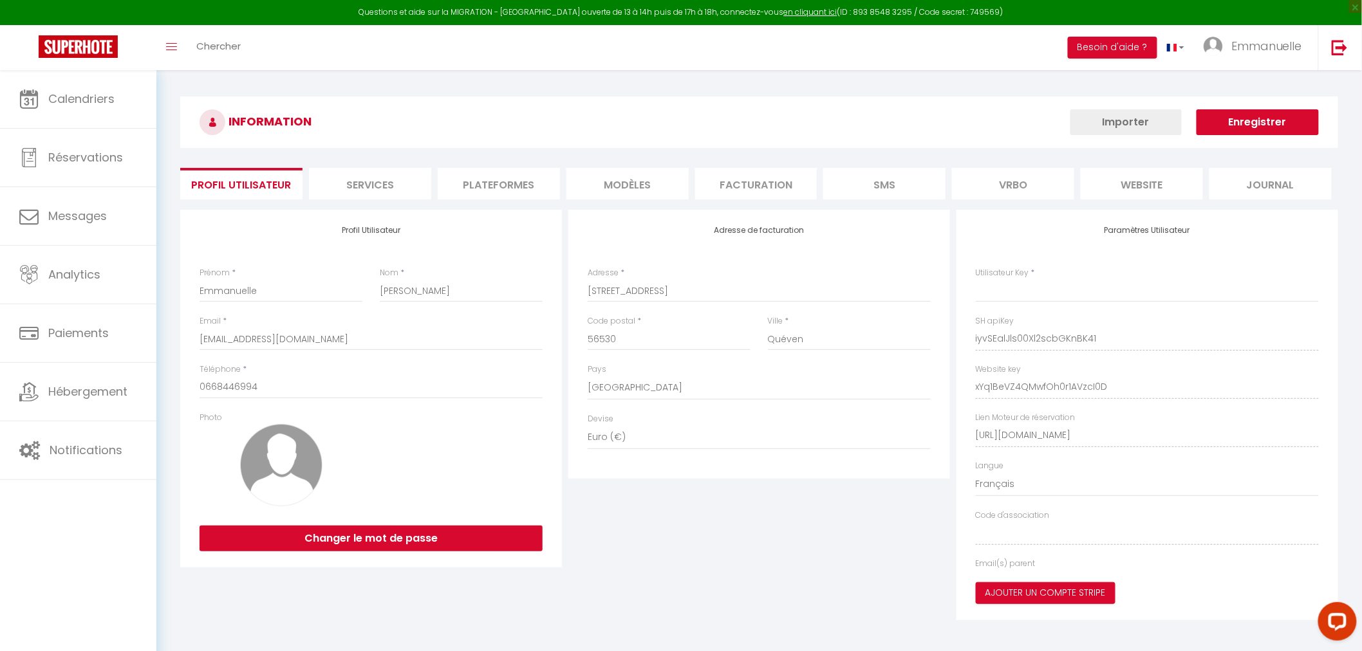
type input "iyvSEalJls00Xl2scbGKnBK41"
type input "xYq1BeVZ4QMwfOh0r1AVzcI0D"
type input "[URL][DOMAIN_NAME]"
select select "fr"
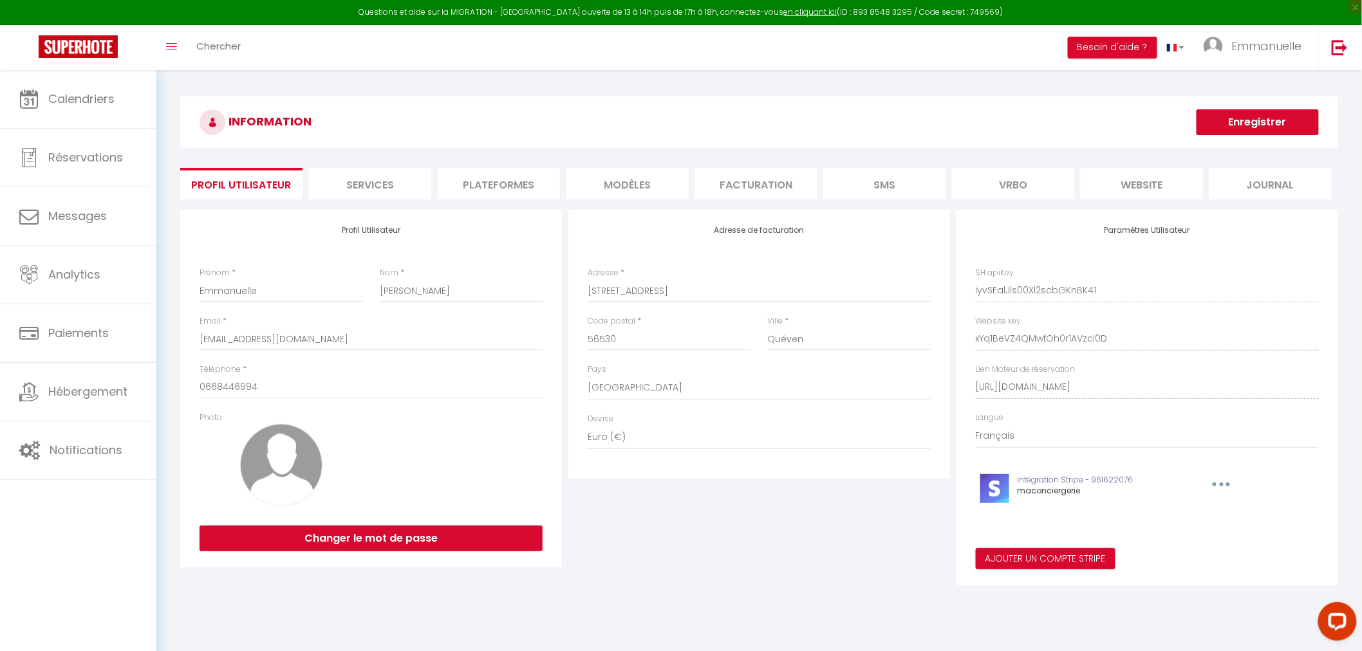
click at [485, 187] on li "Plateformes" at bounding box center [499, 184] width 122 height 32
